Goal: Information Seeking & Learning: Understand process/instructions

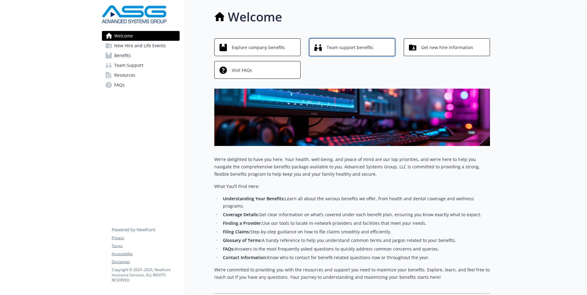
click at [339, 49] on span "Team support benefits" at bounding box center [350, 48] width 47 height 12
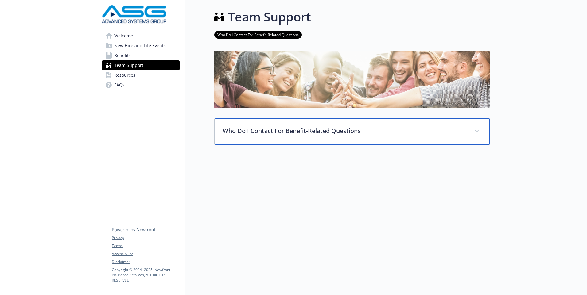
click at [301, 129] on p "Who Do I Contact For Benefit-Related Questions" at bounding box center [345, 131] width 244 height 9
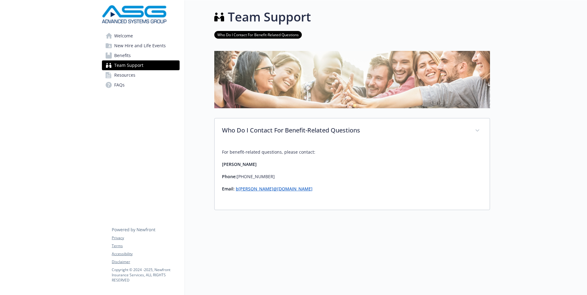
click at [123, 45] on span "New Hire and Life Events" at bounding box center [140, 46] width 52 height 10
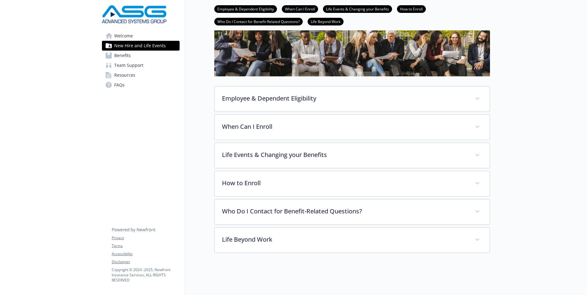
scroll to position [51, 0]
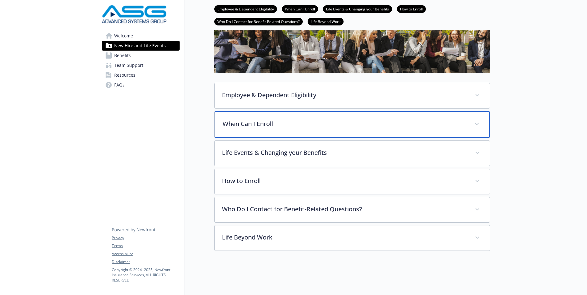
click at [260, 121] on p "When Can I Enroll" at bounding box center [345, 123] width 244 height 9
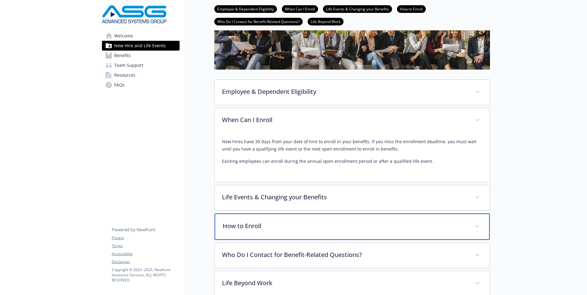
click at [254, 231] on p "How to Enroll" at bounding box center [345, 226] width 244 height 9
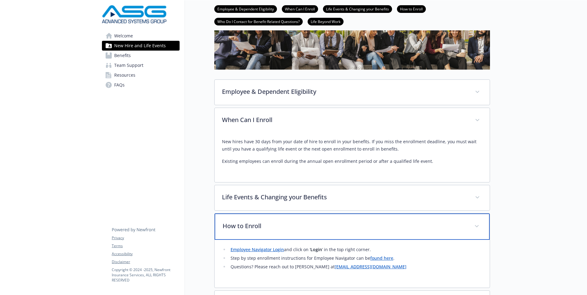
scroll to position [113, 0]
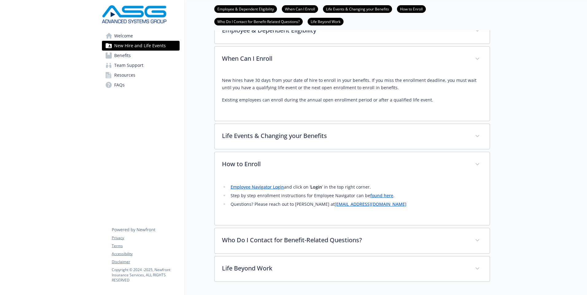
click at [259, 190] on link "Employee Navigator Login" at bounding box center [257, 187] width 53 height 6
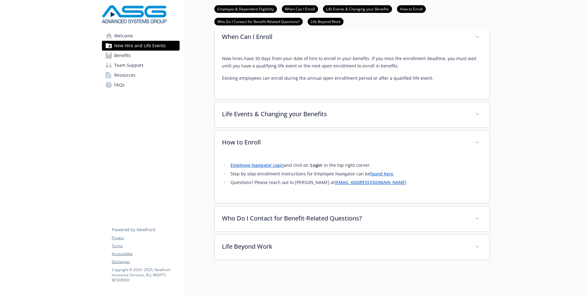
scroll to position [148, 0]
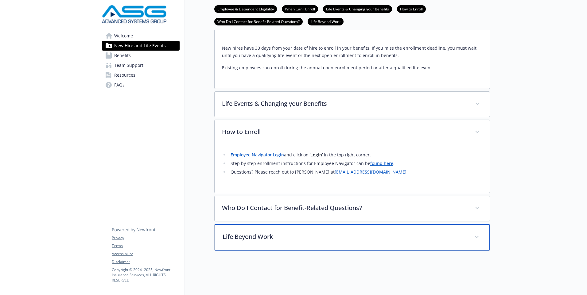
click at [254, 232] on p "Life Beyond Work" at bounding box center [345, 236] width 244 height 9
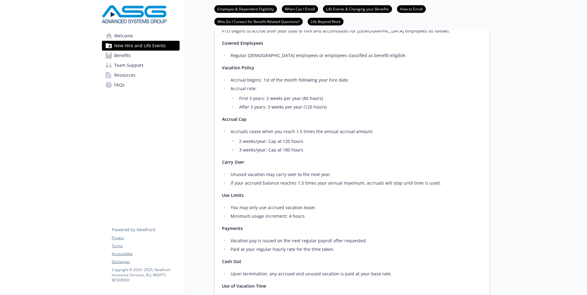
scroll to position [394, 0]
click at [126, 57] on span "Benefits" at bounding box center [122, 56] width 17 height 10
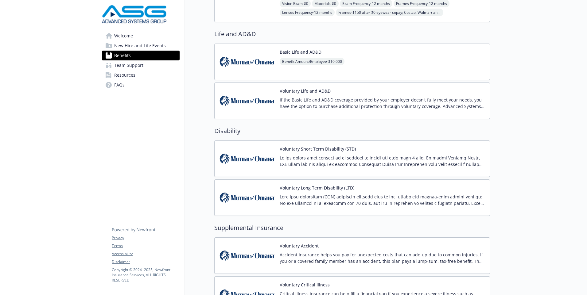
scroll to position [394, 0]
click at [354, 157] on p at bounding box center [382, 160] width 205 height 13
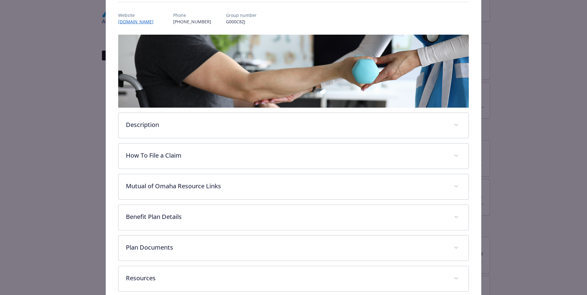
scroll to position [100, 0]
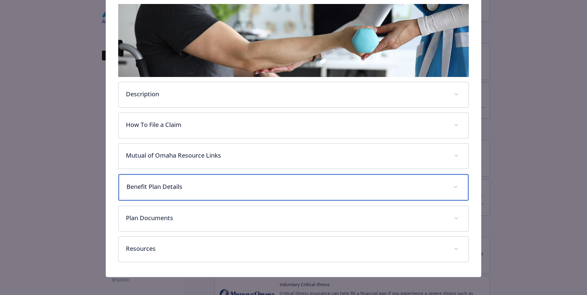
click at [168, 185] on p "Benefit Plan Details" at bounding box center [286, 186] width 319 height 9
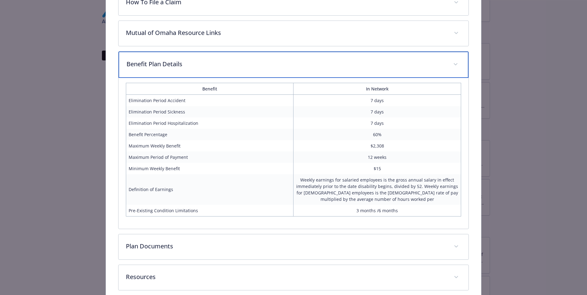
scroll to position [252, 0]
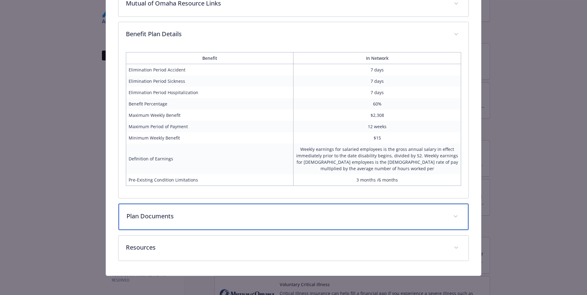
click at [458, 214] on div "Plan Documents" at bounding box center [294, 217] width 350 height 26
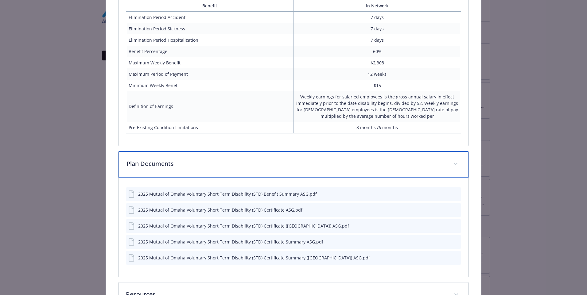
scroll to position [313, 0]
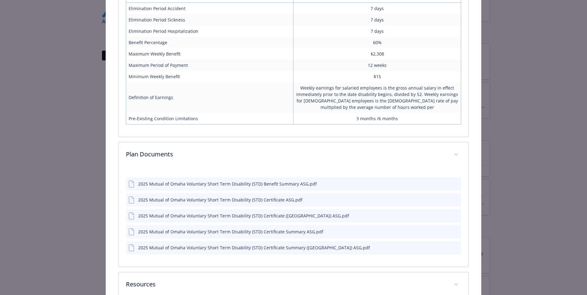
click at [251, 185] on div "2025 Mutual of Omaha Voluntary Short Term Disability (STD) Benefit Summary ASG.…" at bounding box center [227, 184] width 179 height 6
click at [443, 183] on icon "download file" at bounding box center [445, 183] width 4 height 4
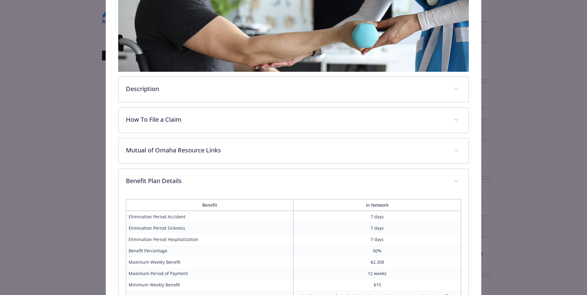
scroll to position [104, 0]
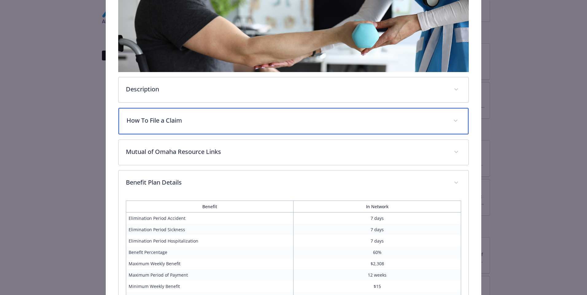
click at [151, 123] on p "How To File a Claim" at bounding box center [286, 120] width 319 height 9
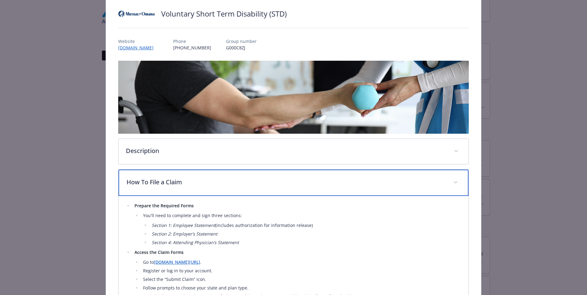
scroll to position [0, 0]
